Goal: Task Accomplishment & Management: Complete application form

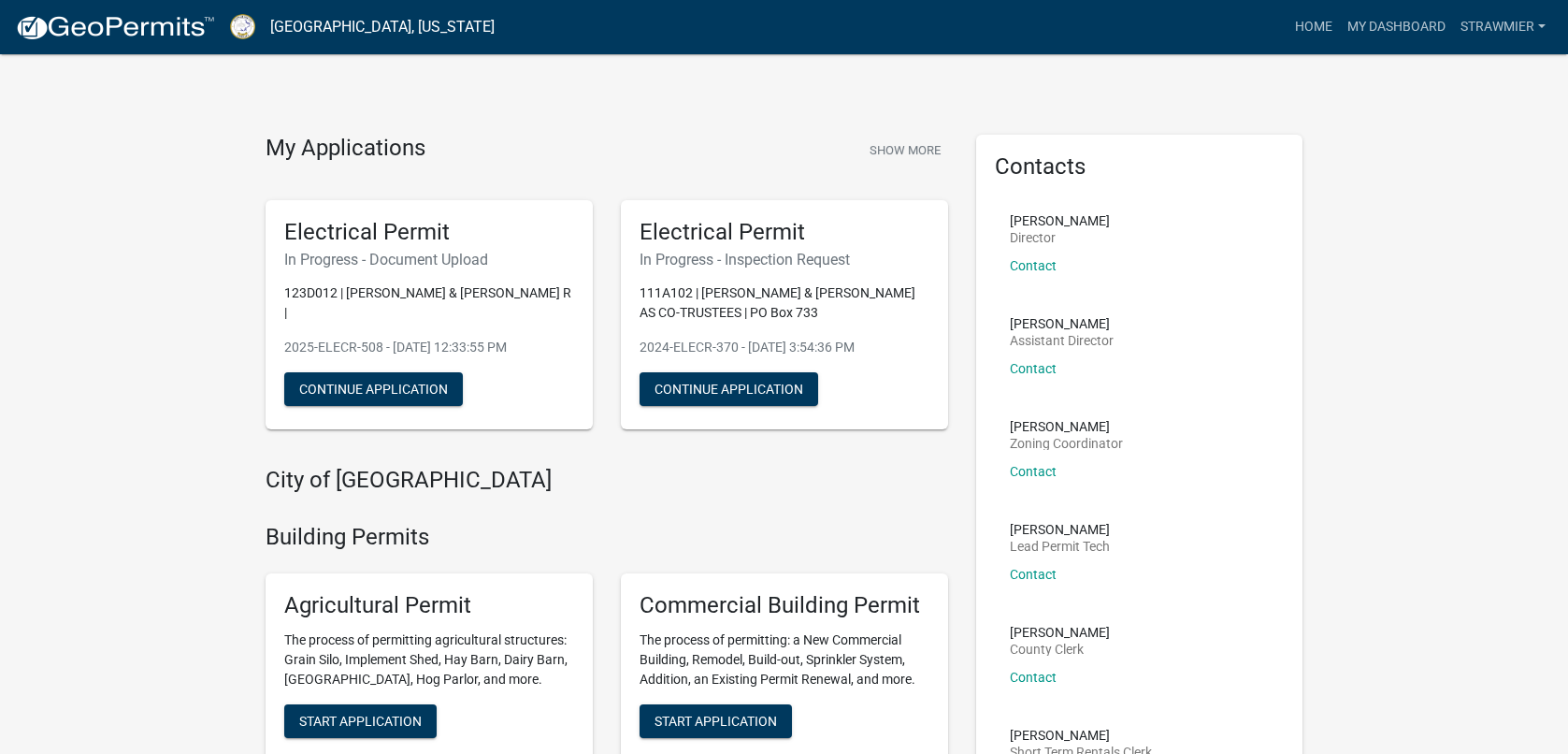
scroll to position [94, 0]
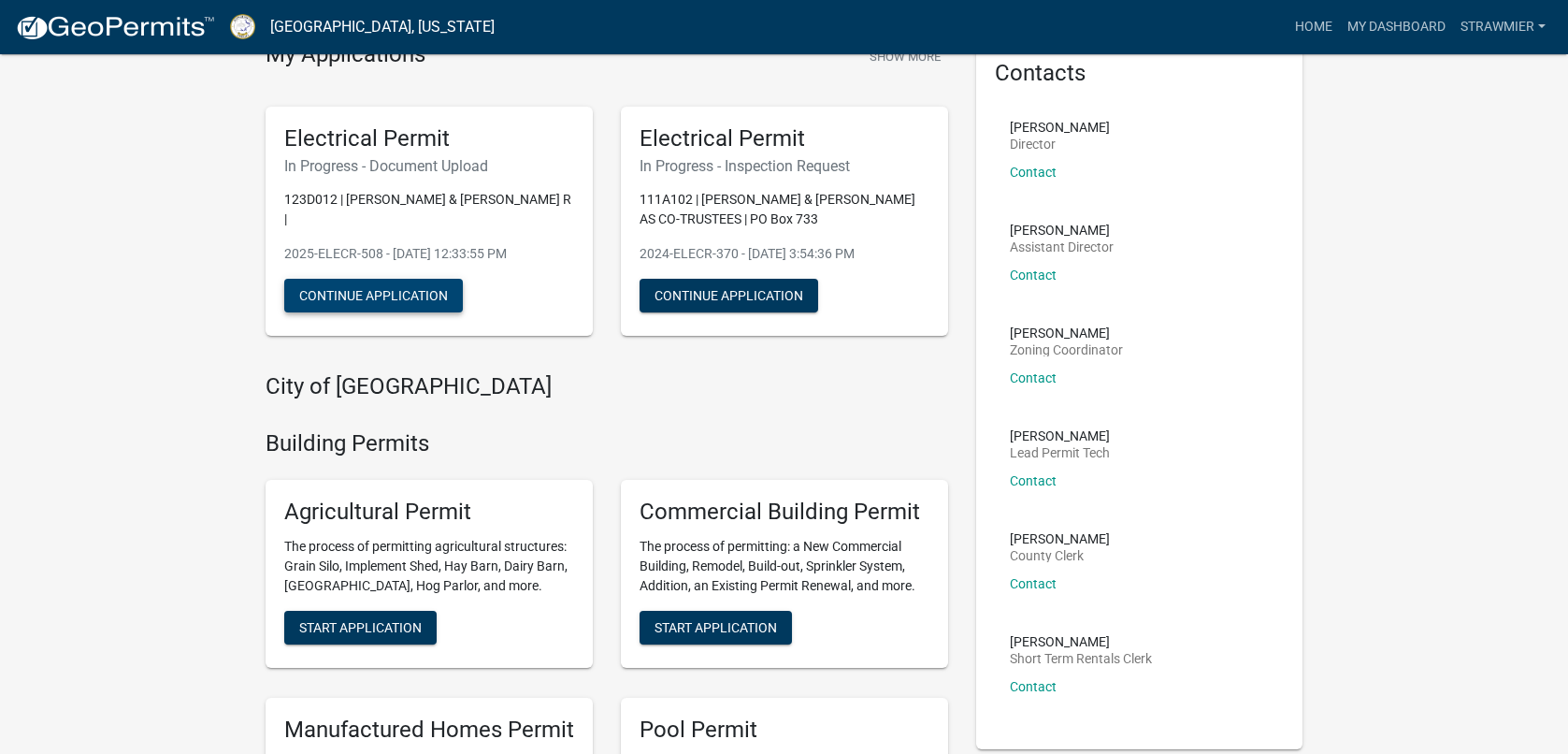
click at [395, 279] on button "Continue Application" at bounding box center [373, 296] width 179 height 34
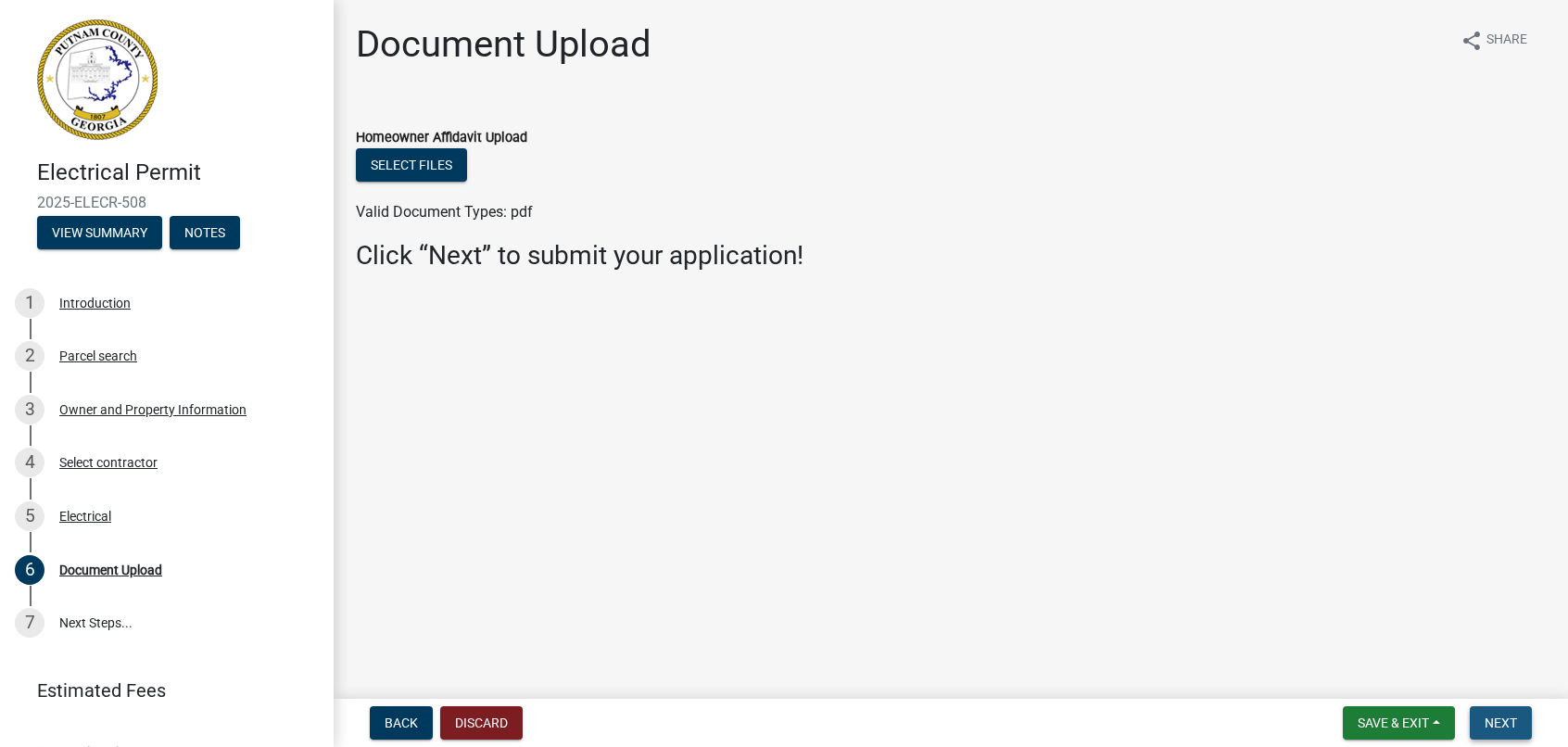
click at [1498, 721] on span "Next" at bounding box center [1501, 722] width 33 height 15
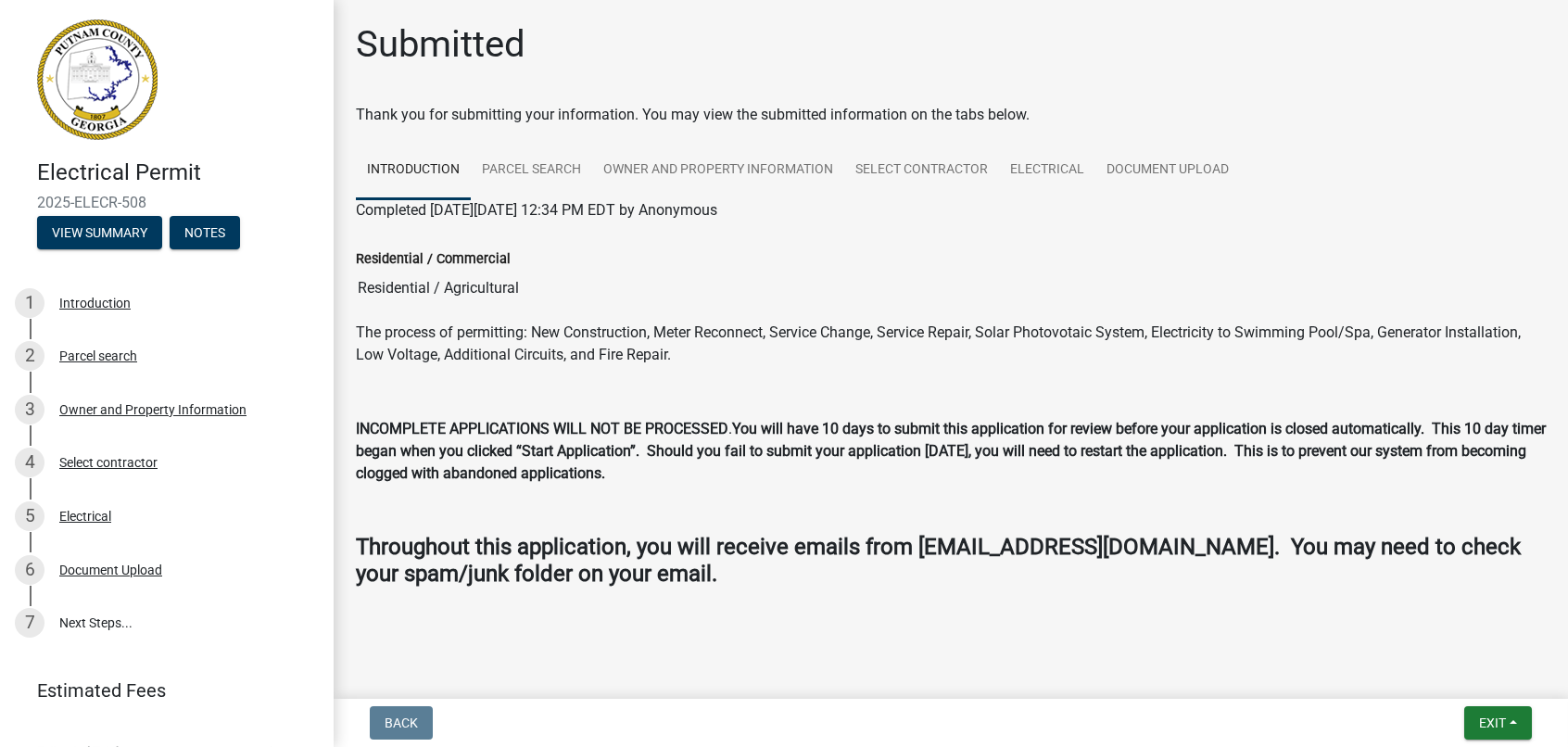
scroll to position [4, 0]
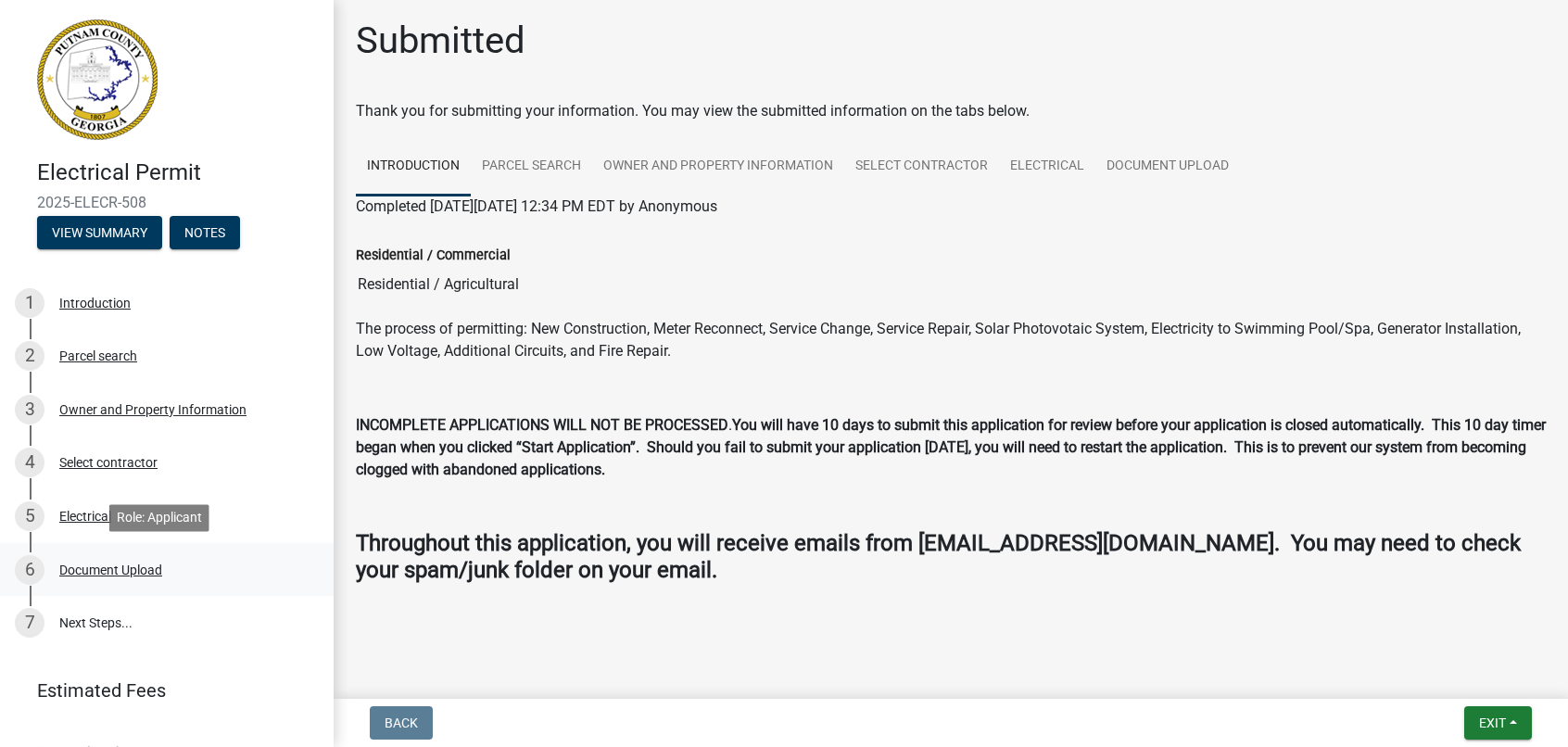
click at [127, 567] on div "Document Upload" at bounding box center [111, 570] width 103 height 13
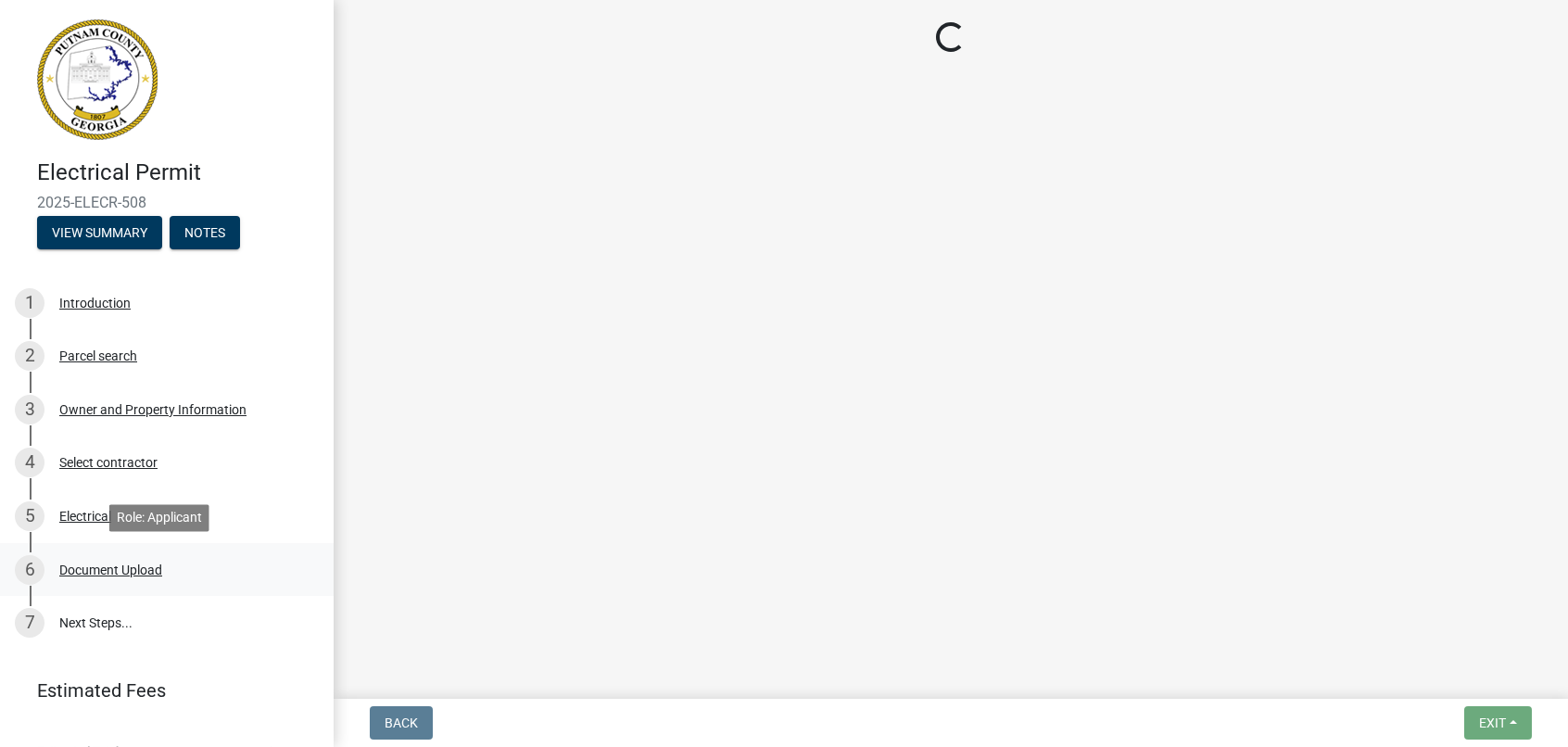
scroll to position [0, 0]
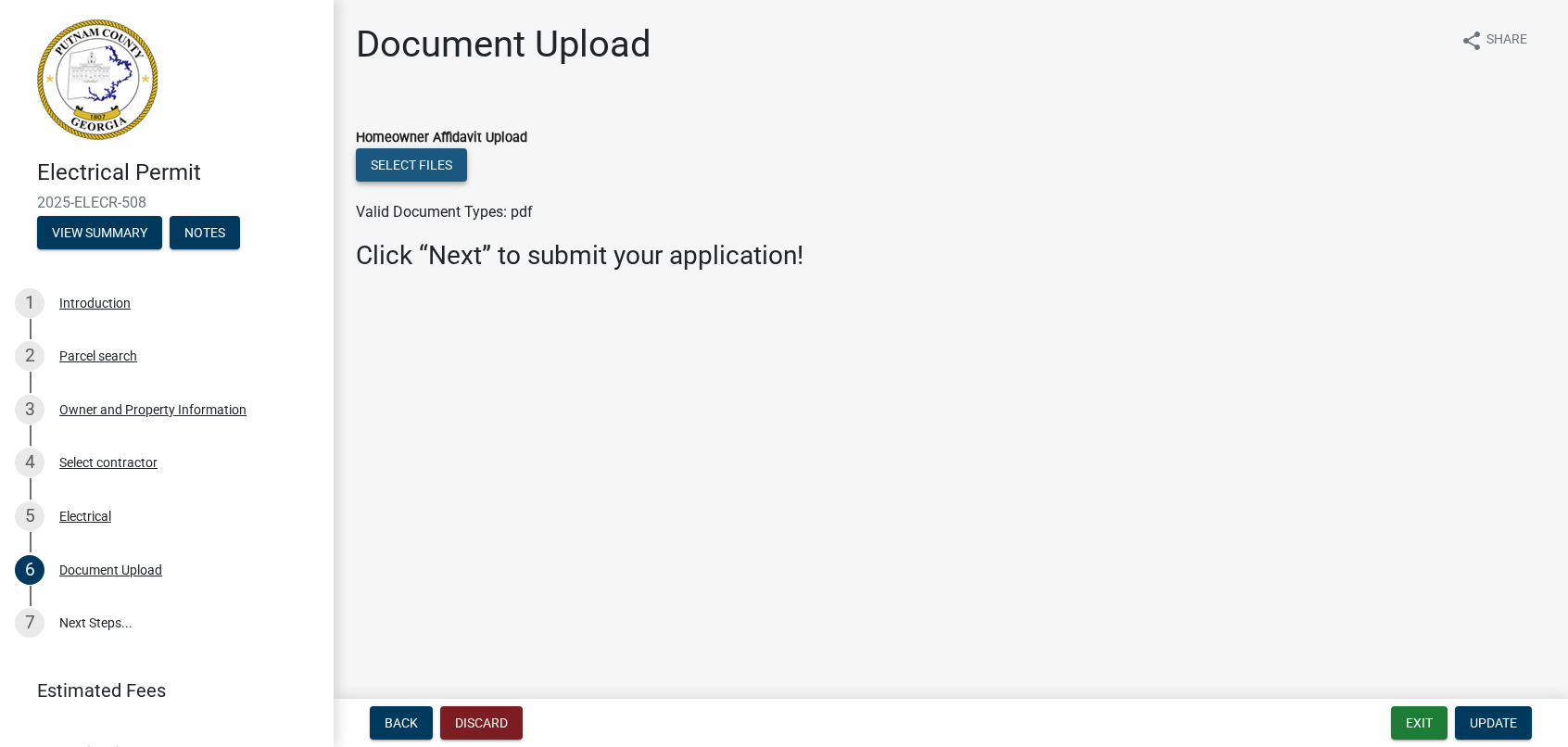
click at [416, 160] on button "Select files" at bounding box center [411, 165] width 111 height 34
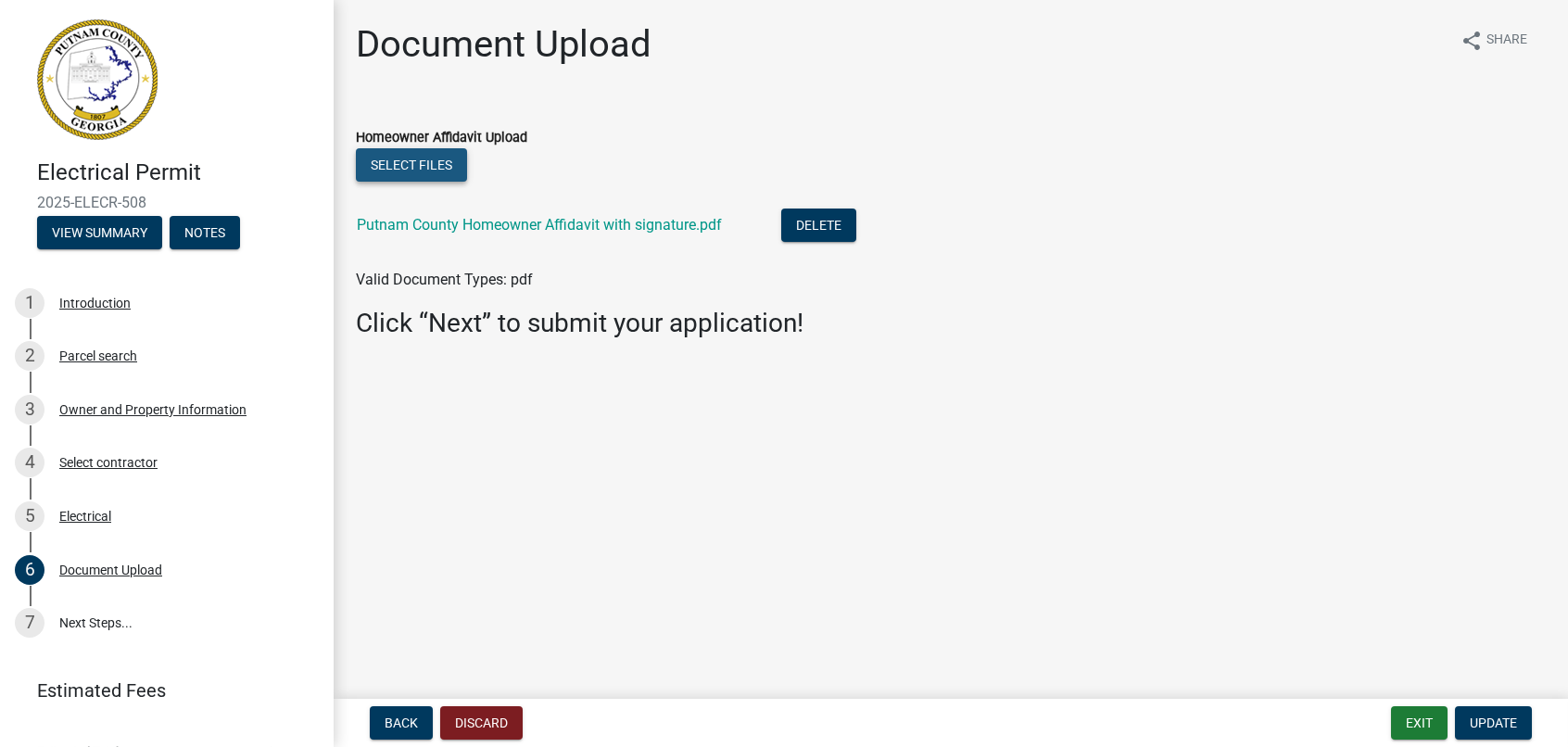
click at [410, 164] on button "Select files" at bounding box center [411, 165] width 111 height 34
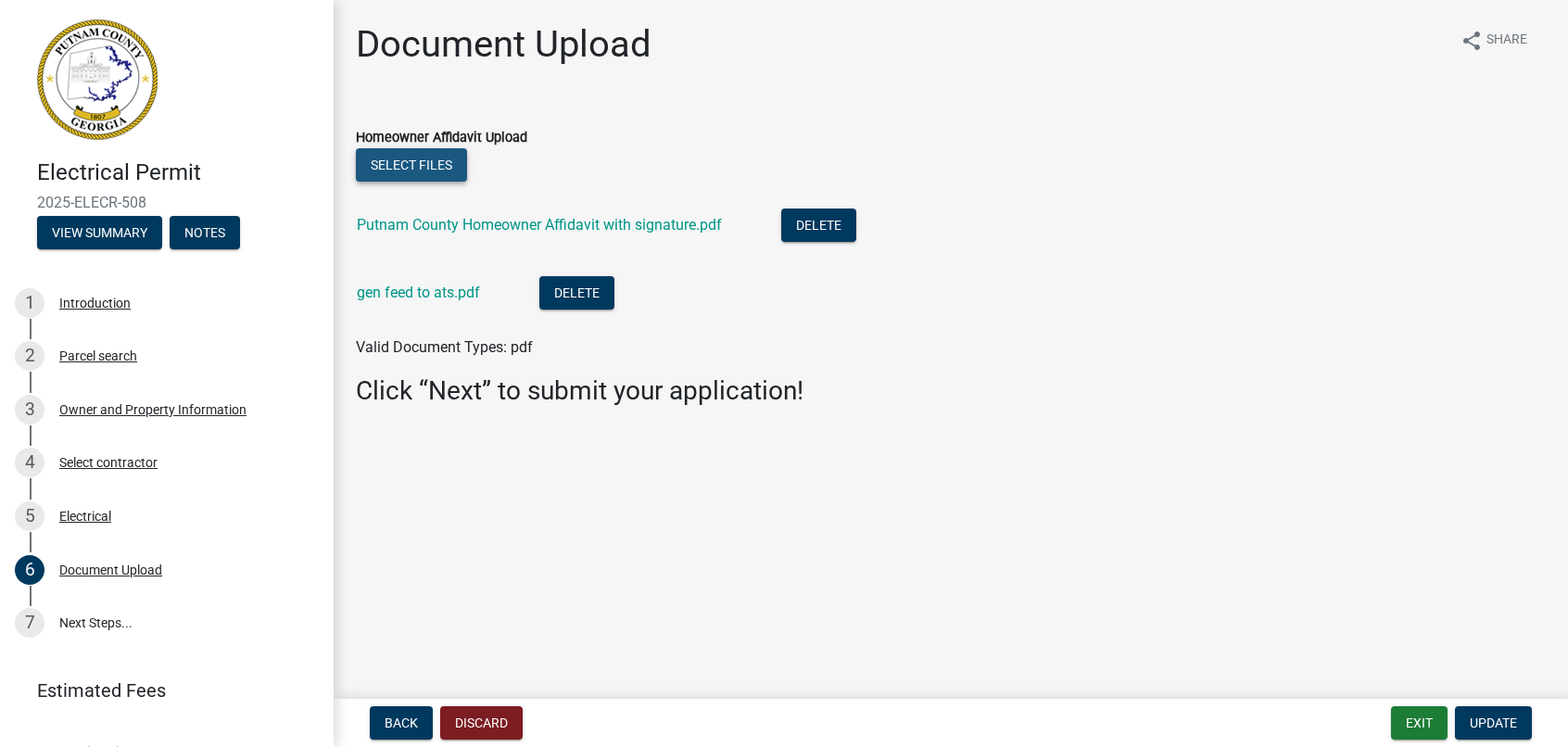
click at [412, 158] on button "Select files" at bounding box center [411, 165] width 111 height 34
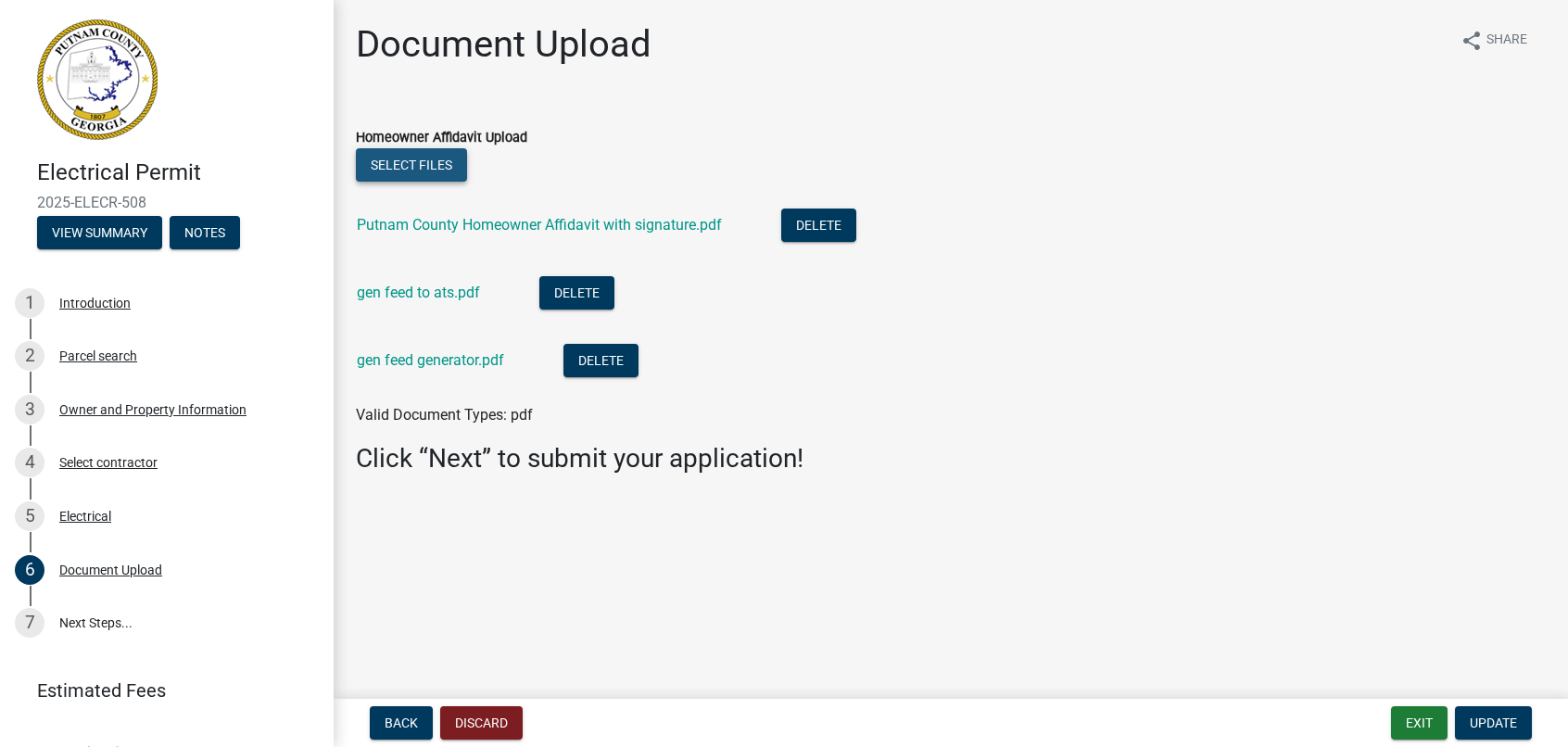
click at [403, 162] on button "Select files" at bounding box center [411, 165] width 111 height 34
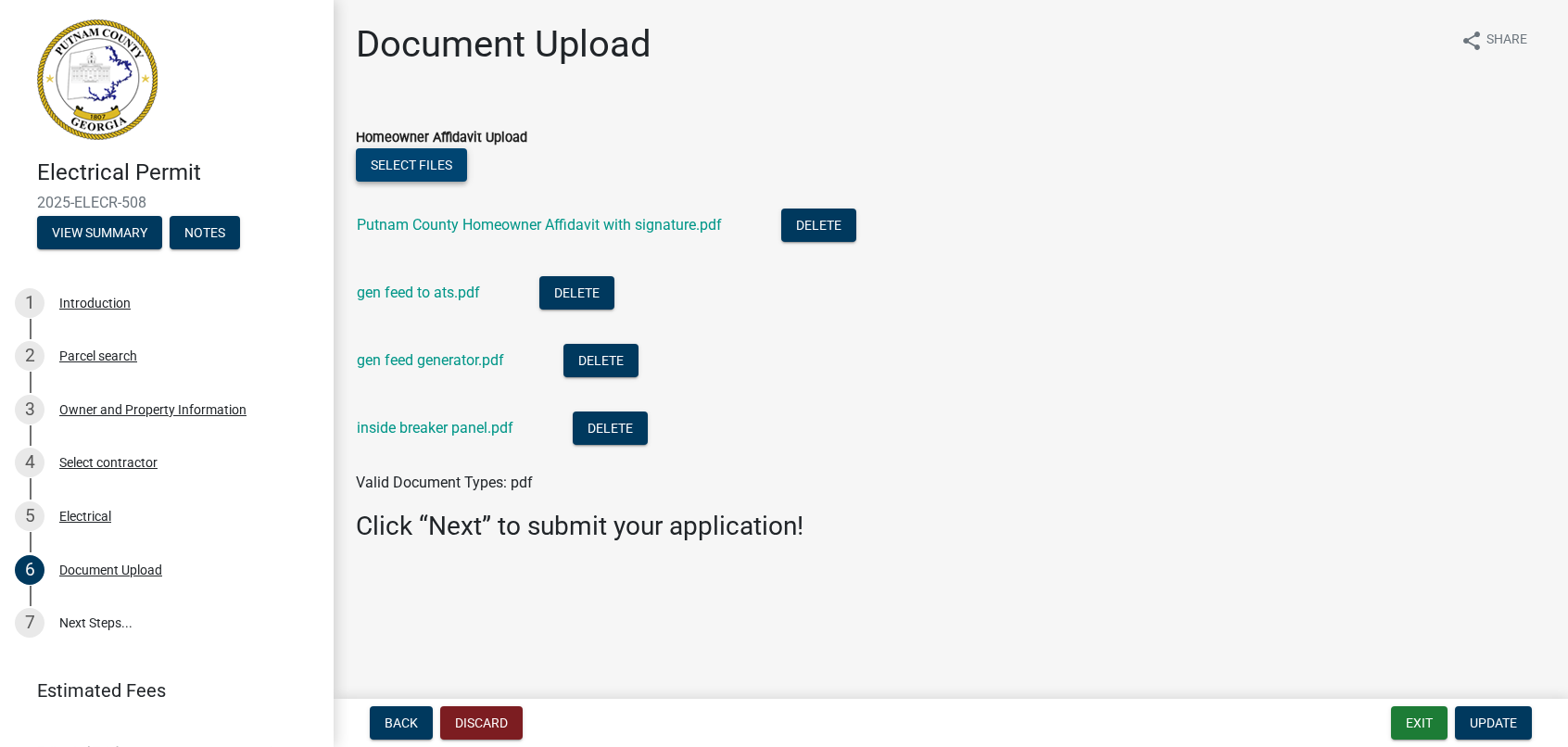
click at [411, 165] on button "Select files" at bounding box center [411, 165] width 111 height 34
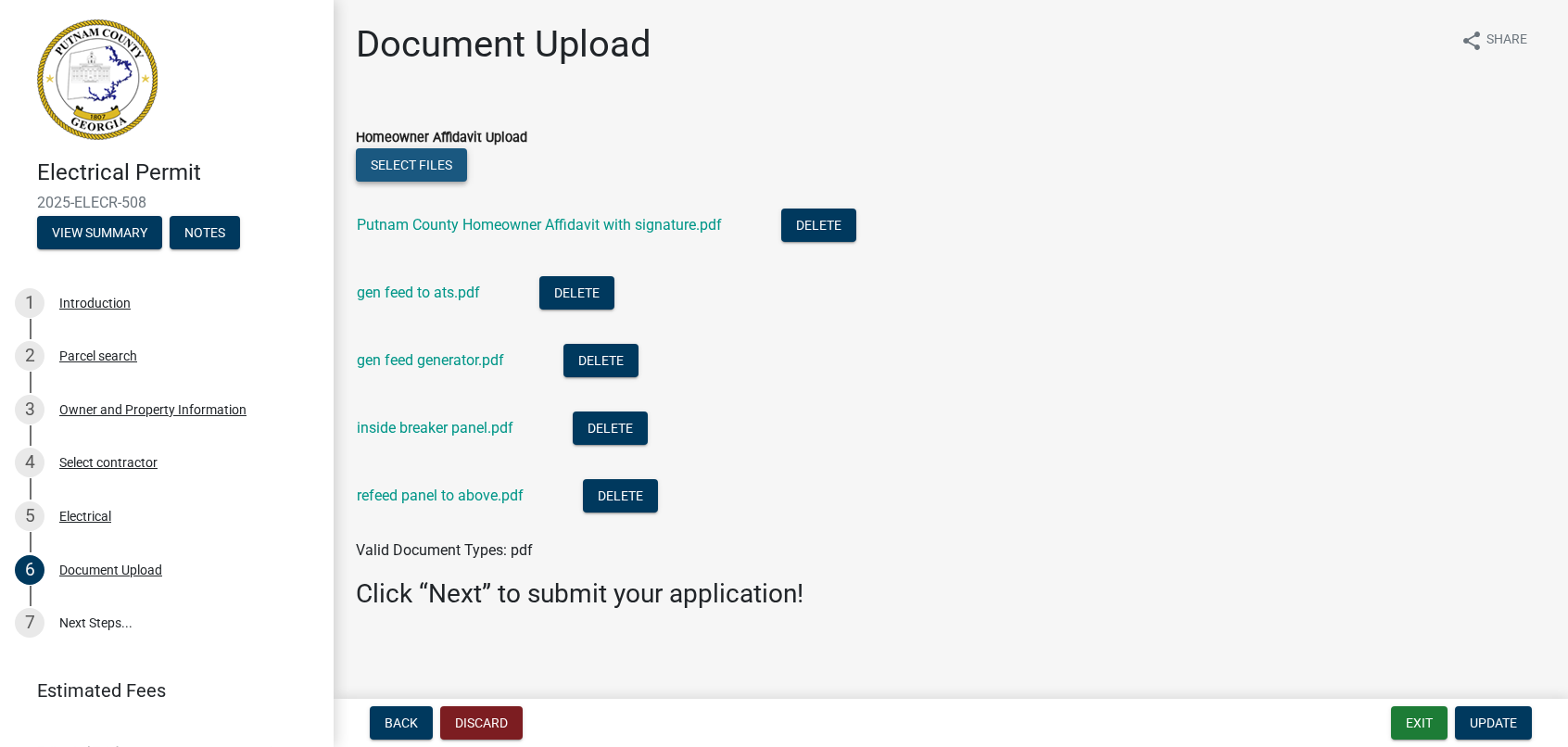
click at [409, 160] on button "Select files" at bounding box center [411, 165] width 111 height 34
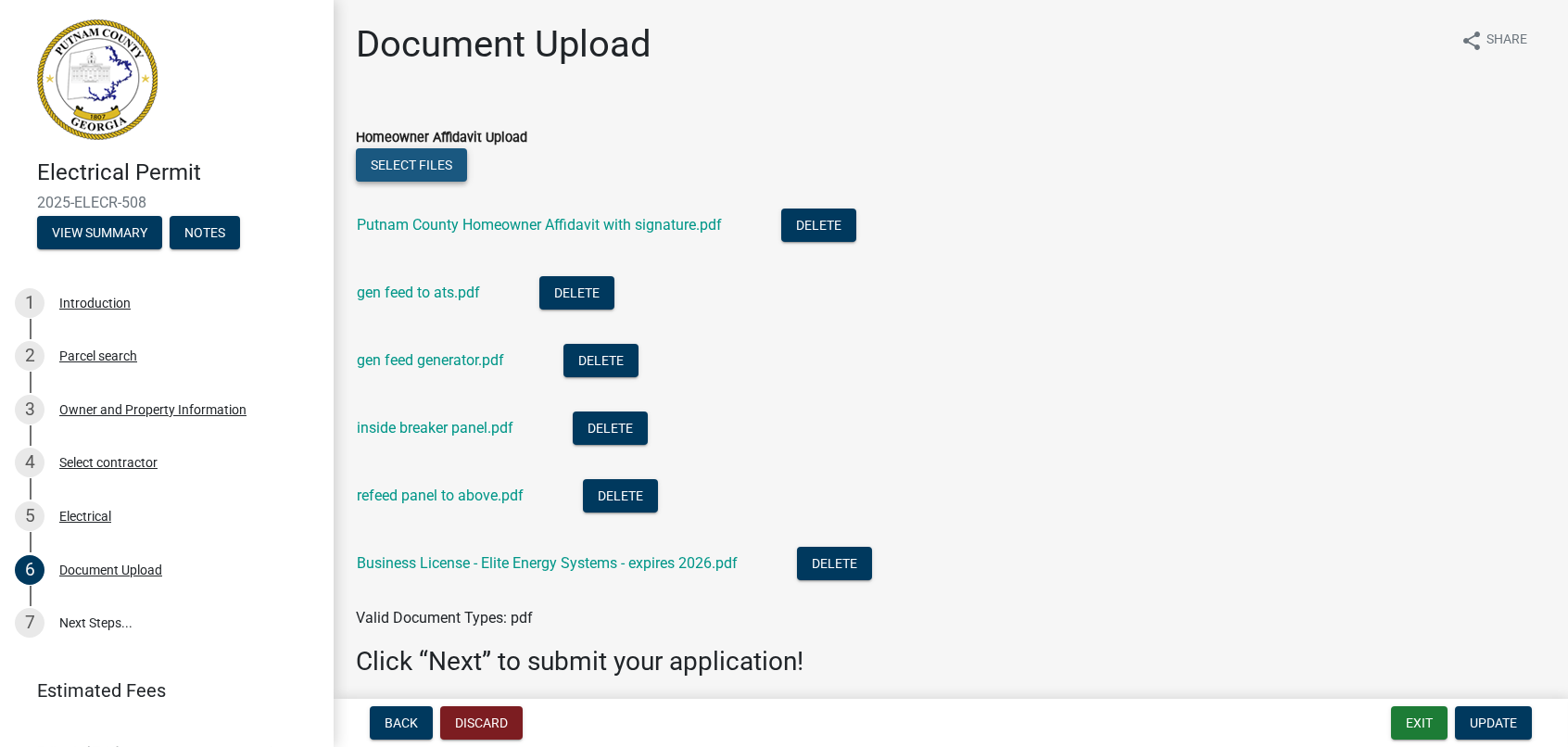
click at [411, 161] on button "Select files" at bounding box center [411, 165] width 111 height 34
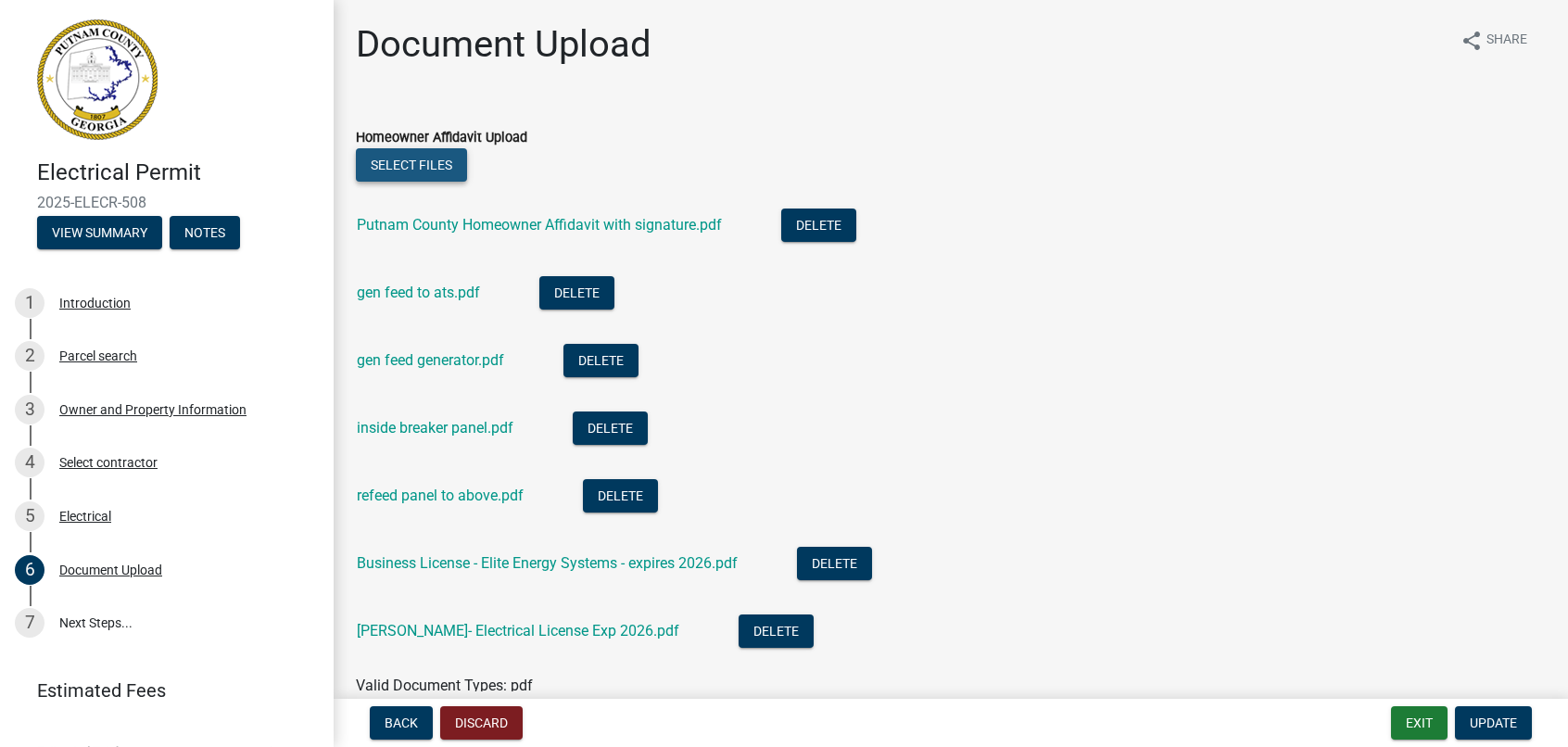
click at [421, 164] on button "Select files" at bounding box center [411, 165] width 111 height 34
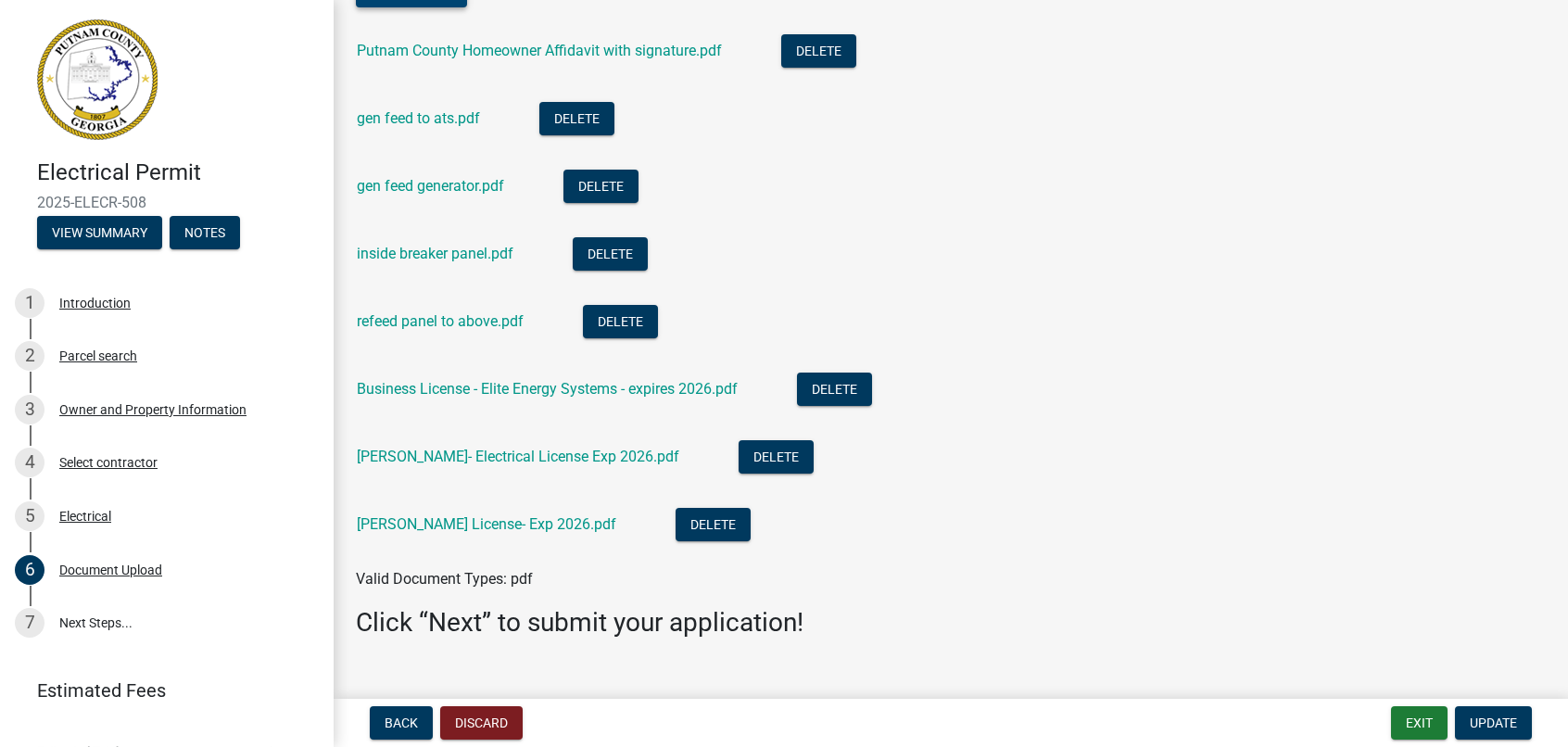
scroll to position [207, 0]
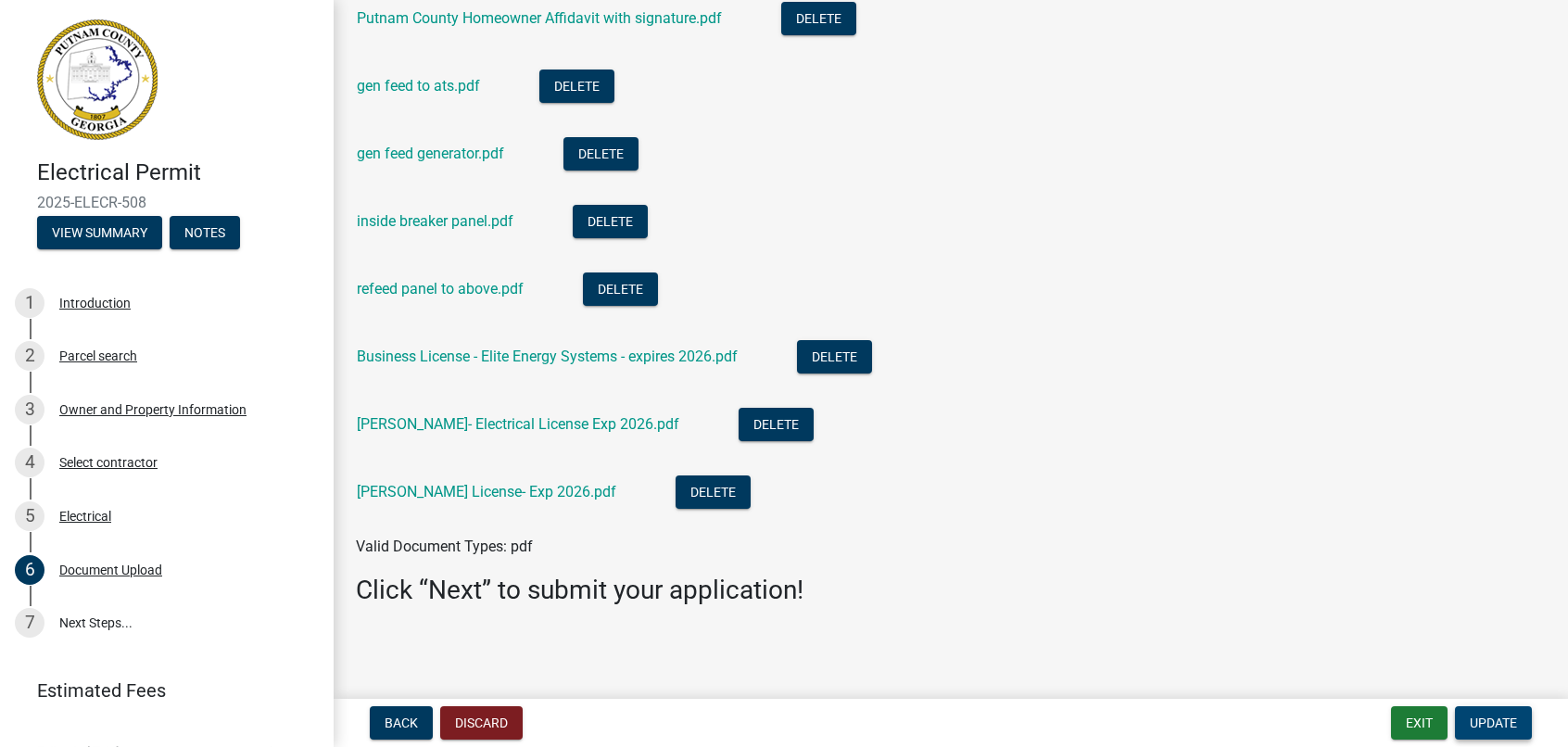
click at [1485, 723] on span "Update" at bounding box center [1494, 722] width 48 height 15
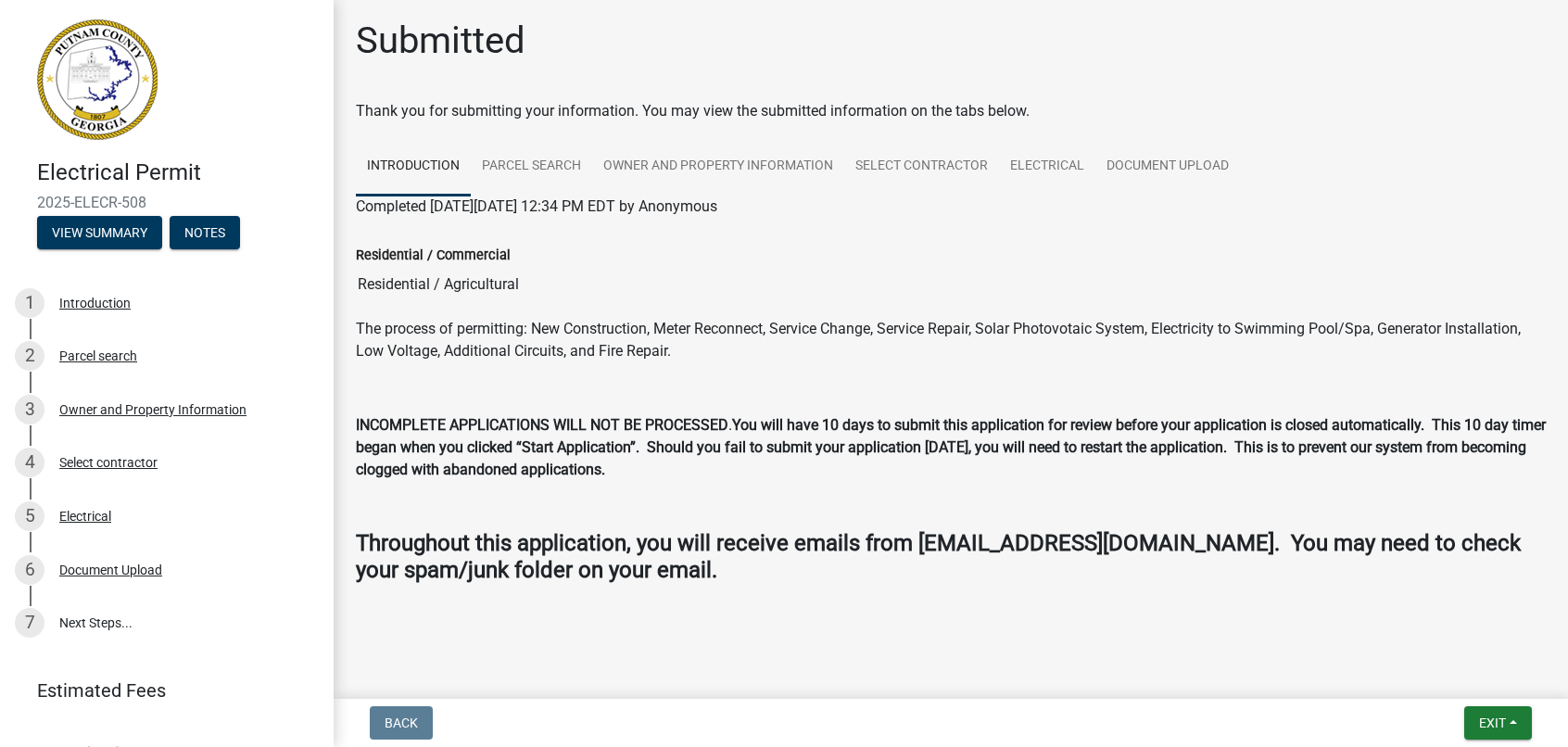
scroll to position [33, 0]
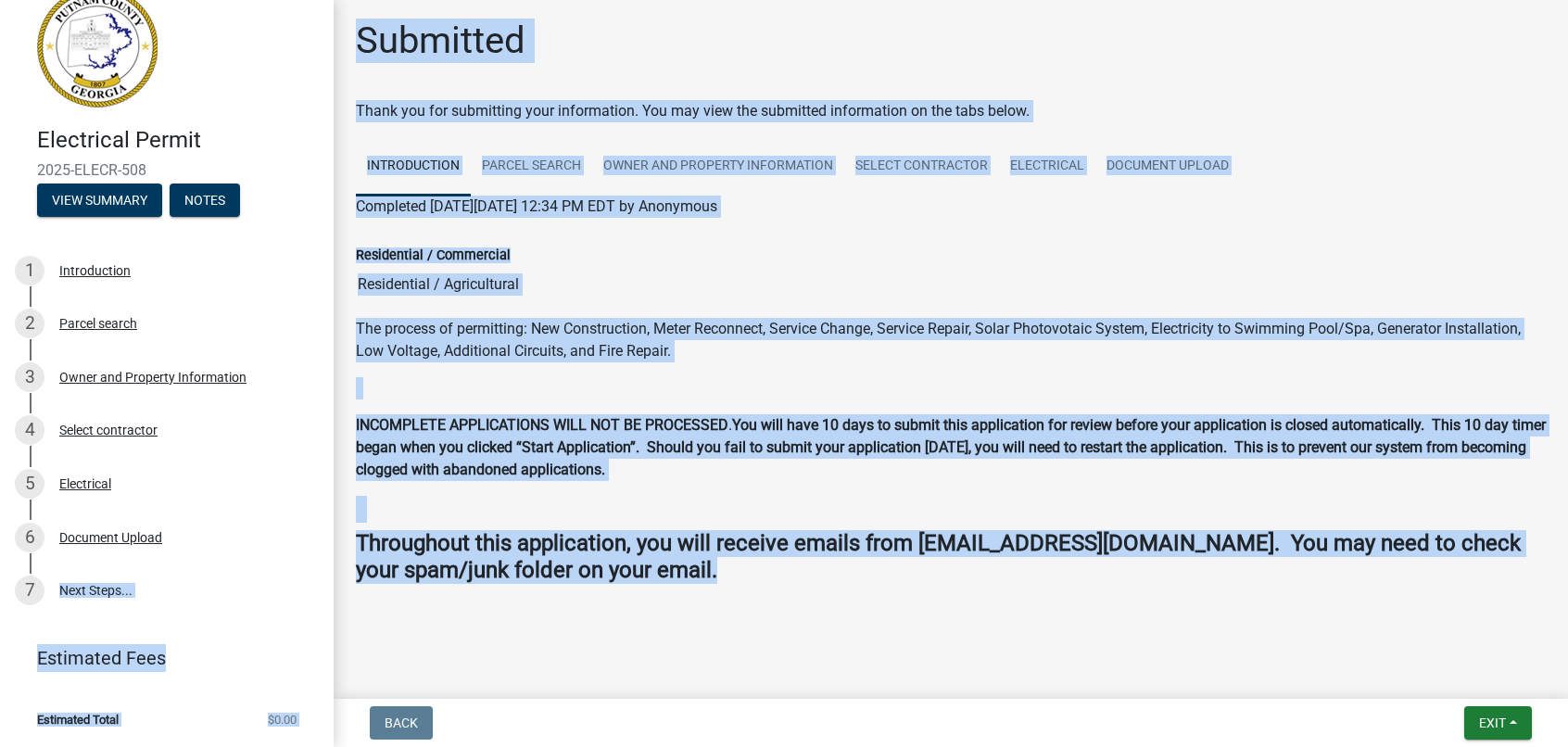
drag, startPoint x: 342, startPoint y: 654, endPoint x: 325, endPoint y: 581, distance: 75.0
click at [325, 581] on div "Electrical Permit 2025-ELECR-508 View Summary Notes 1 Introduction 2 Parcel sea…" at bounding box center [784, 374] width 1568 height 747
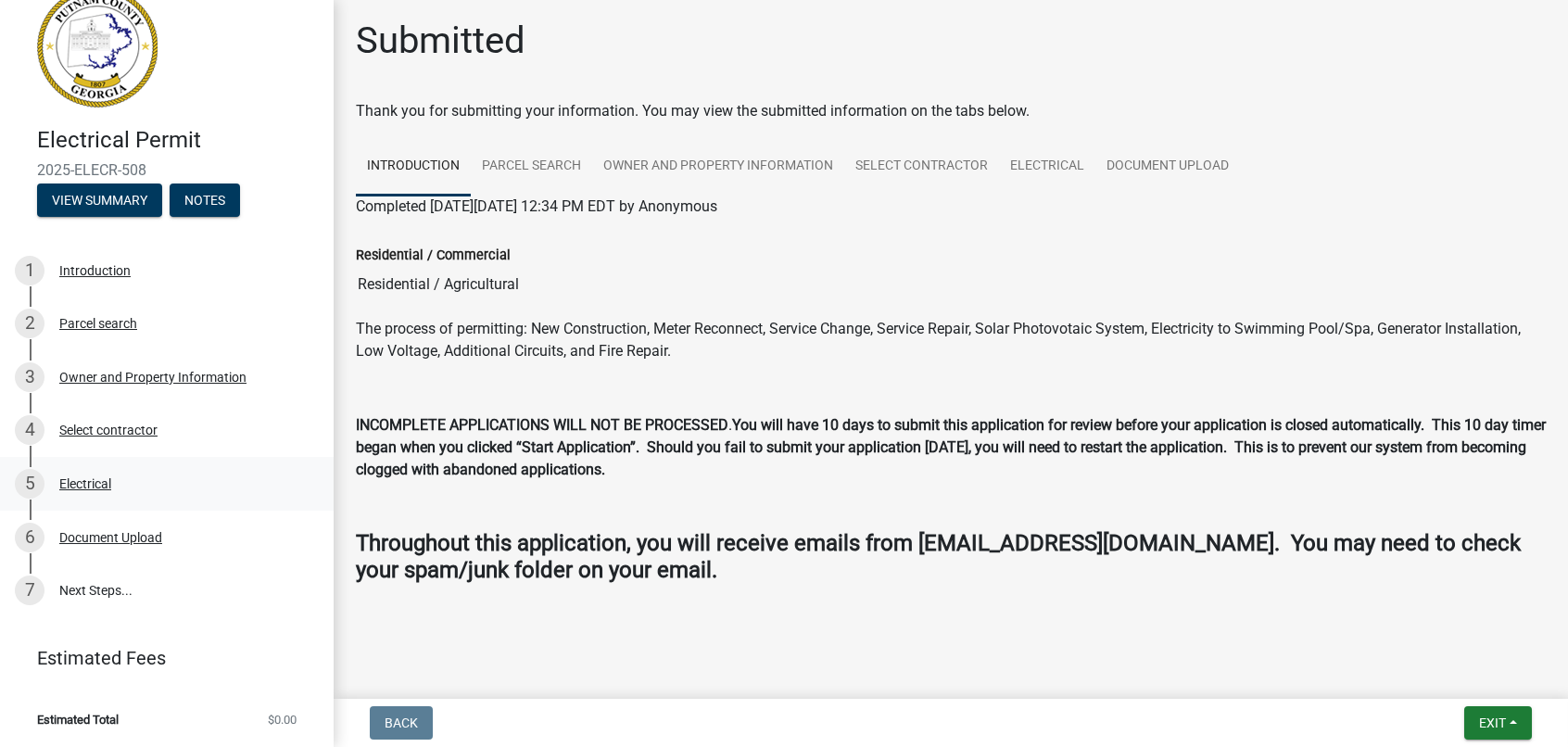
drag, startPoint x: 325, startPoint y: 581, endPoint x: 236, endPoint y: 491, distance: 126.6
click at [236, 491] on div "5 Electrical" at bounding box center [159, 483] width 289 height 30
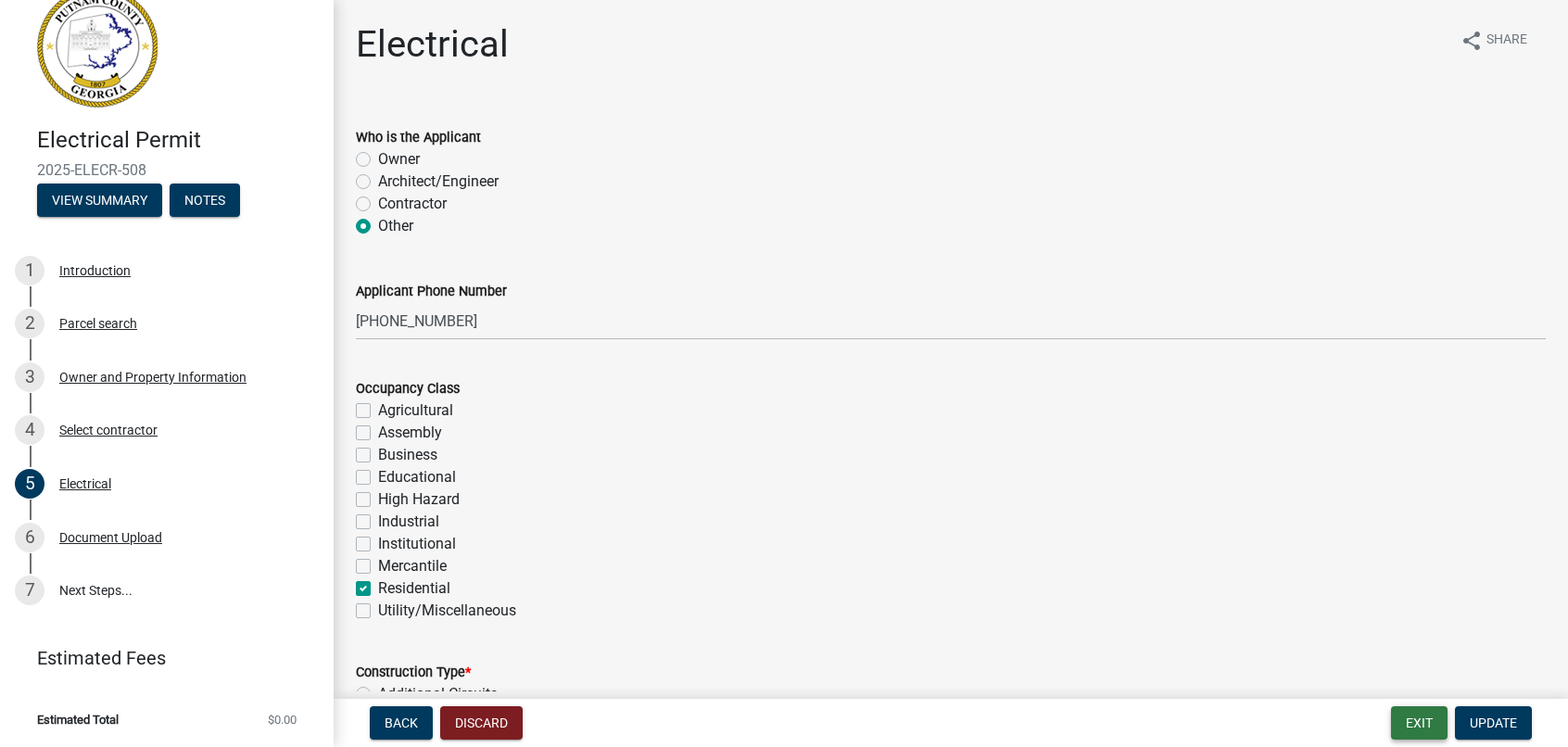
click at [1414, 723] on button "Exit" at bounding box center [1418, 723] width 56 height 34
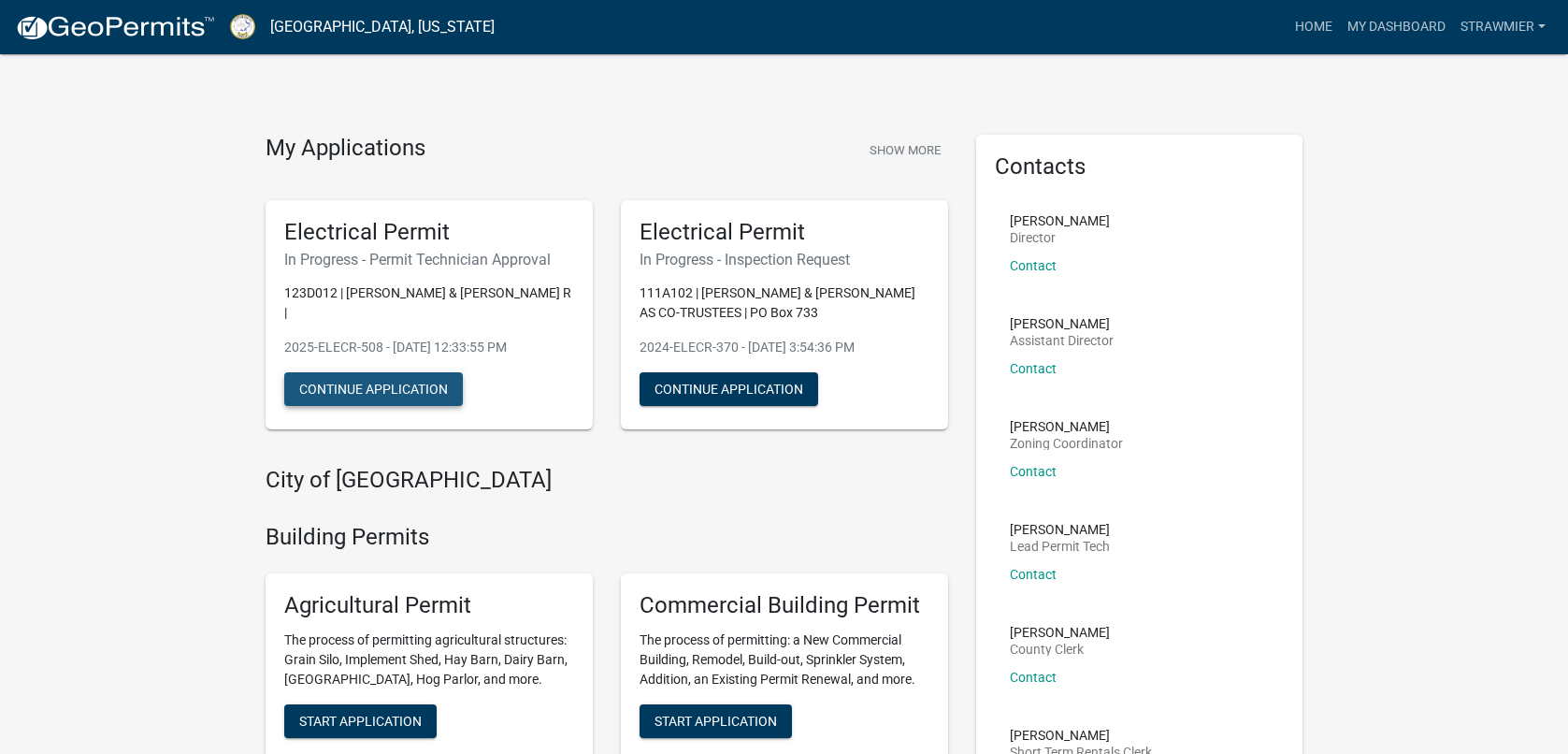
click at [360, 372] on button "Continue Application" at bounding box center [373, 389] width 179 height 34
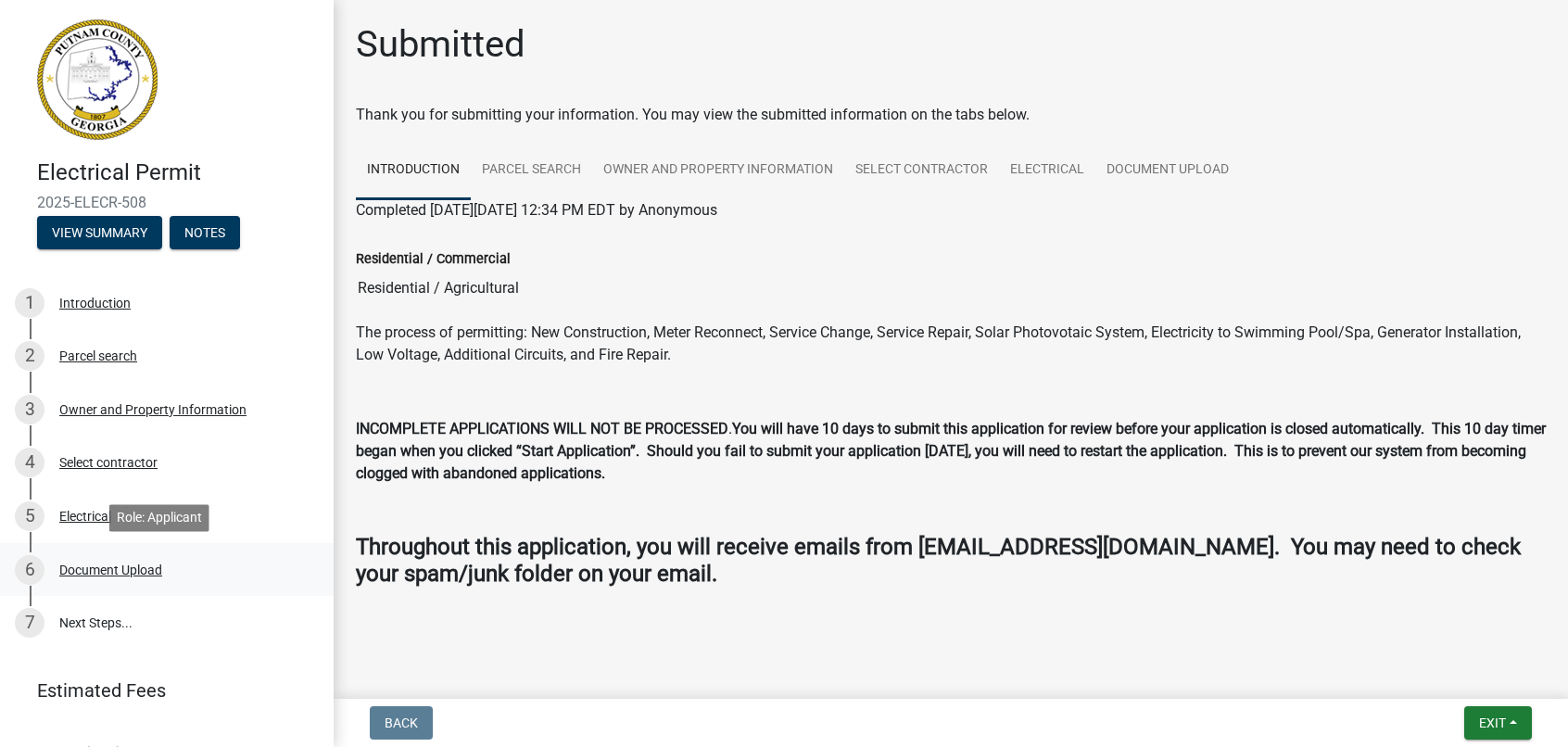
click at [131, 567] on div "Document Upload" at bounding box center [111, 570] width 103 height 13
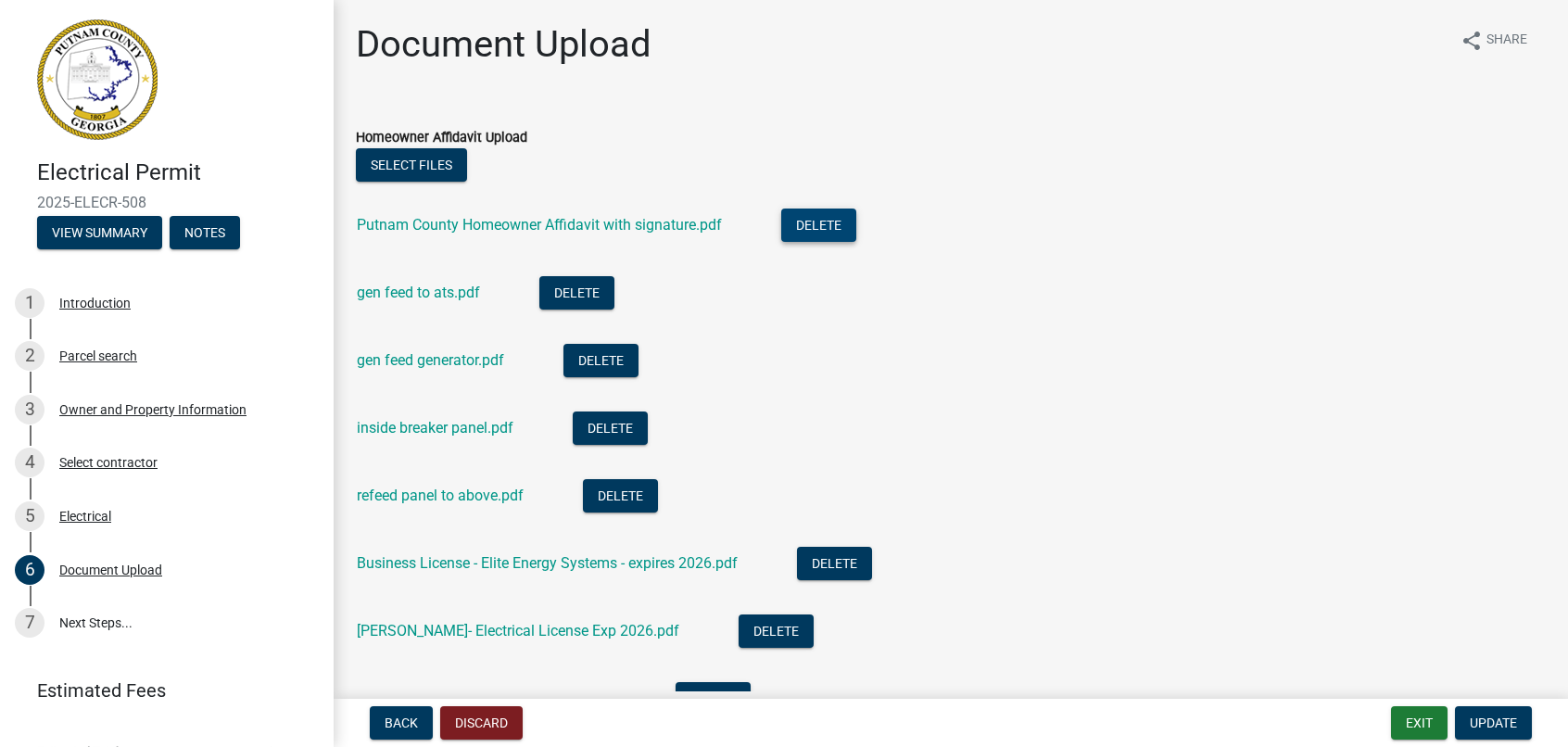
click at [819, 224] on button "Delete" at bounding box center [819, 226] width 75 height 34
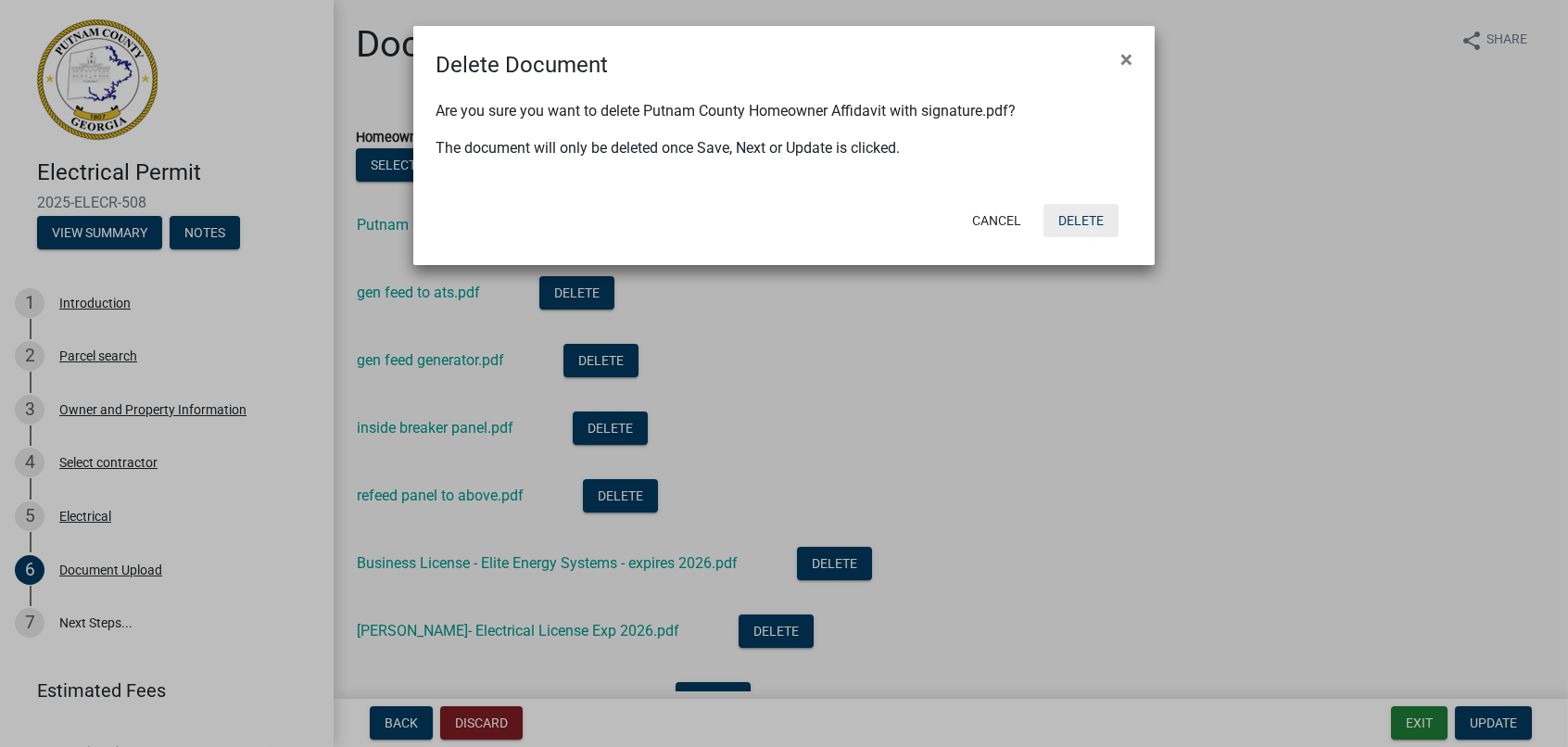
click at [1076, 221] on button "Delete" at bounding box center [1082, 221] width 75 height 34
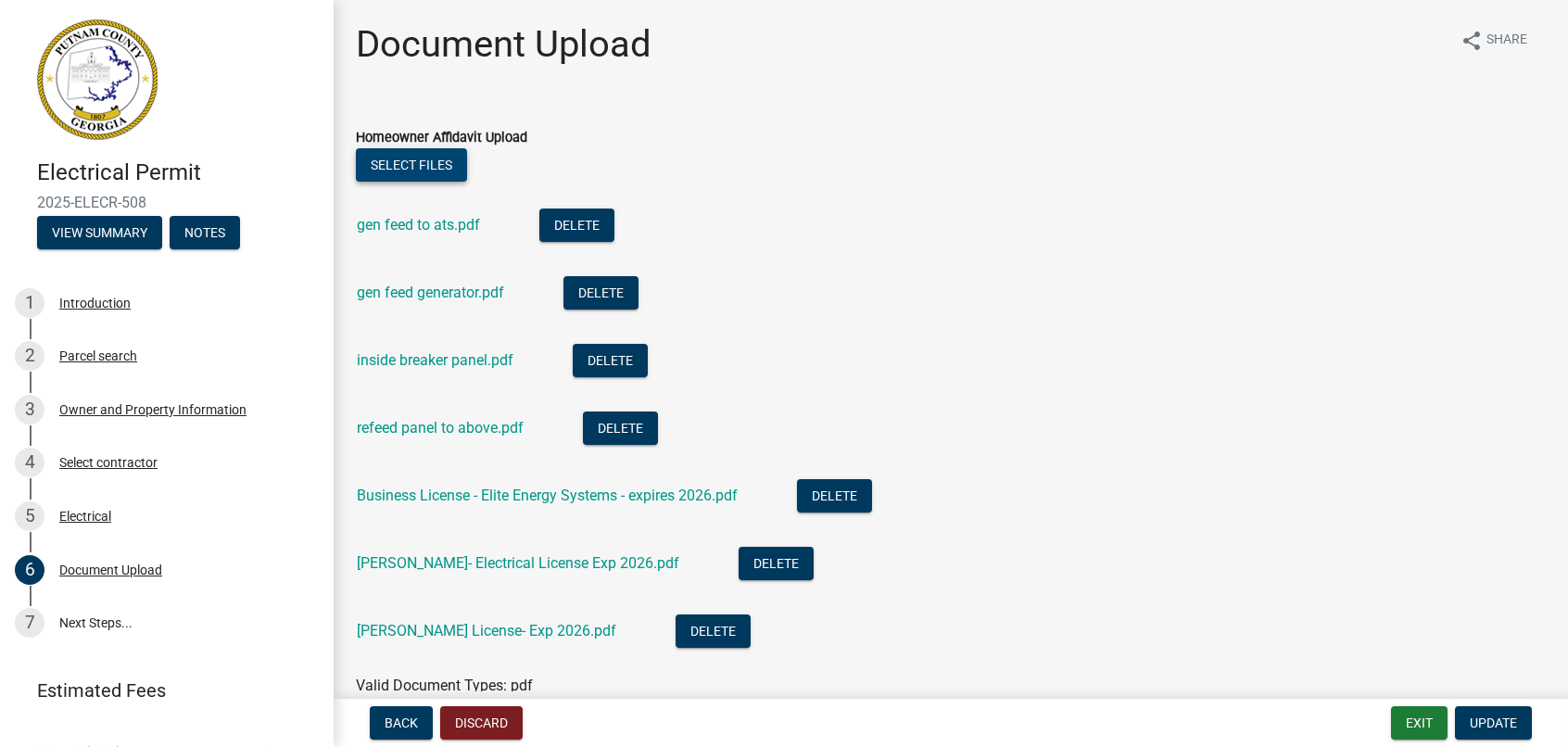
click at [415, 163] on button "Select files" at bounding box center [411, 165] width 111 height 34
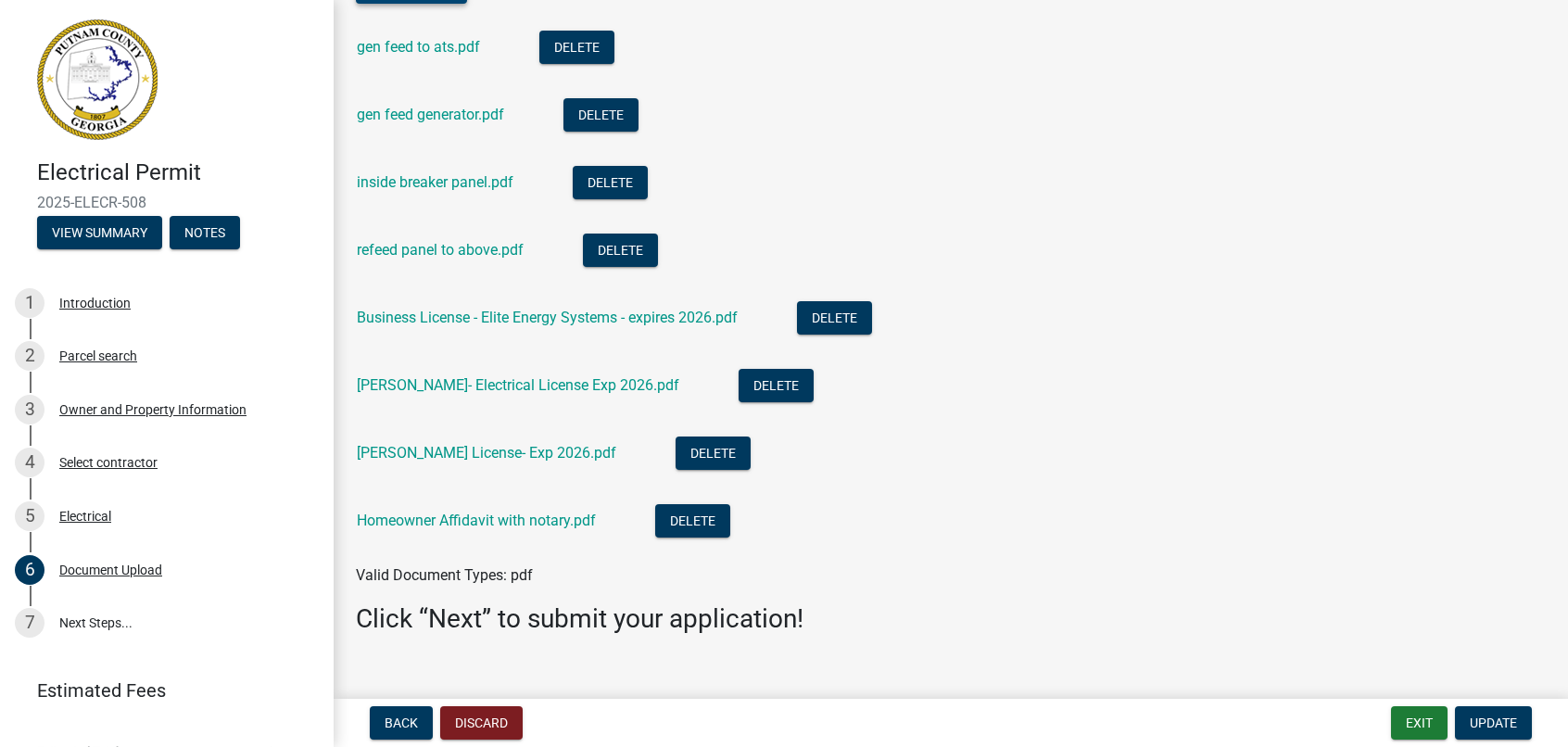
scroll to position [185, 0]
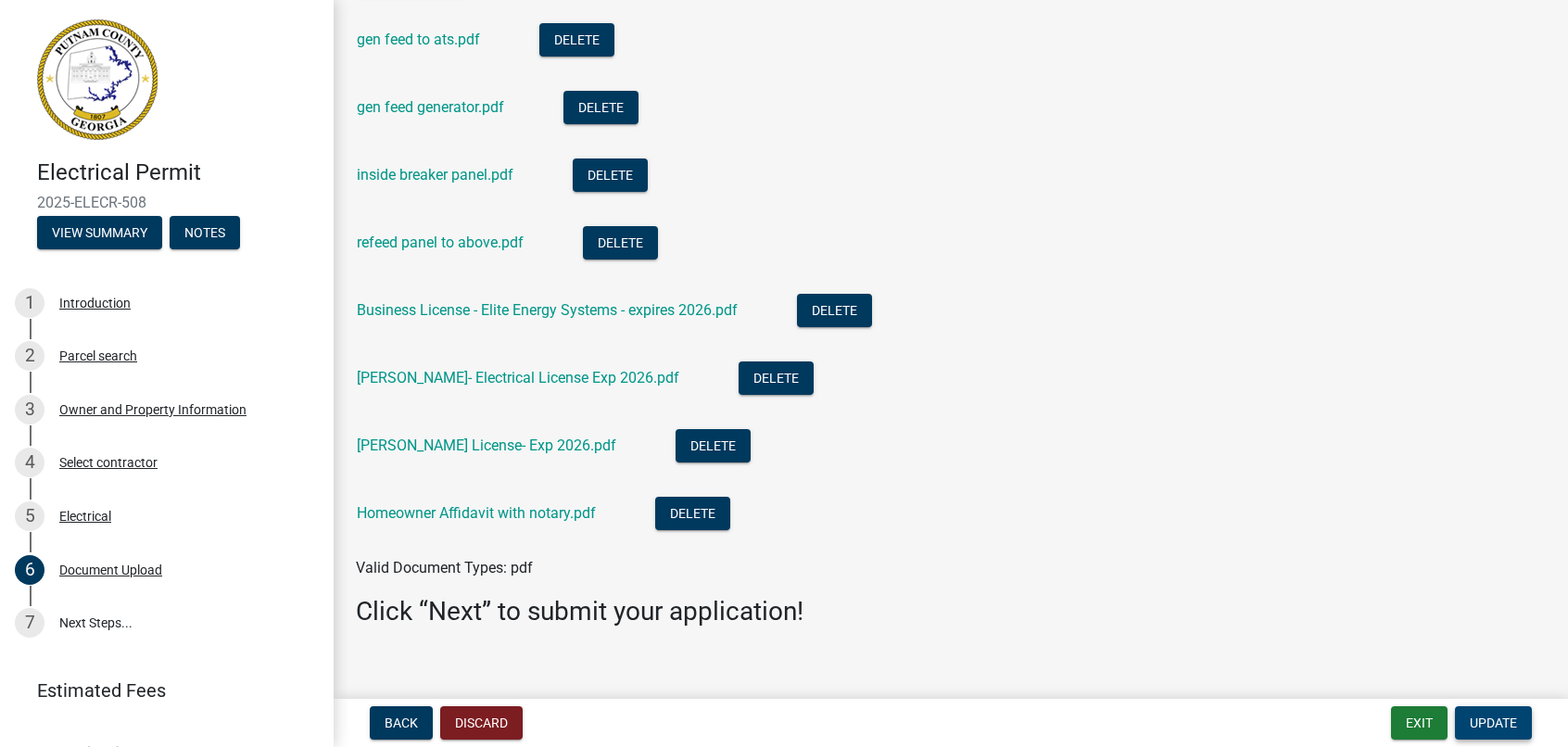
click at [1494, 724] on span "Update" at bounding box center [1494, 722] width 48 height 15
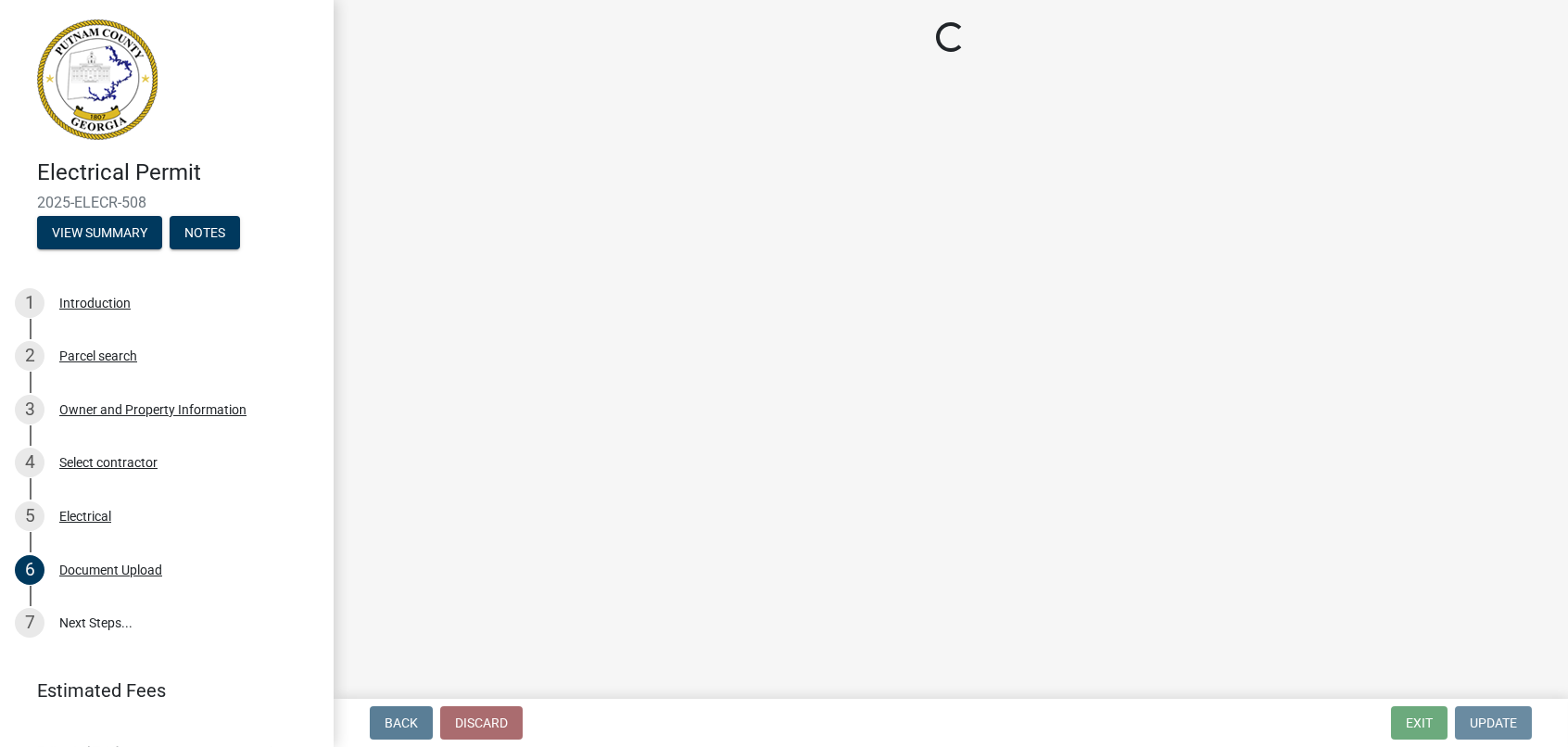
scroll to position [0, 0]
